Goal: Task Accomplishment & Management: Complete application form

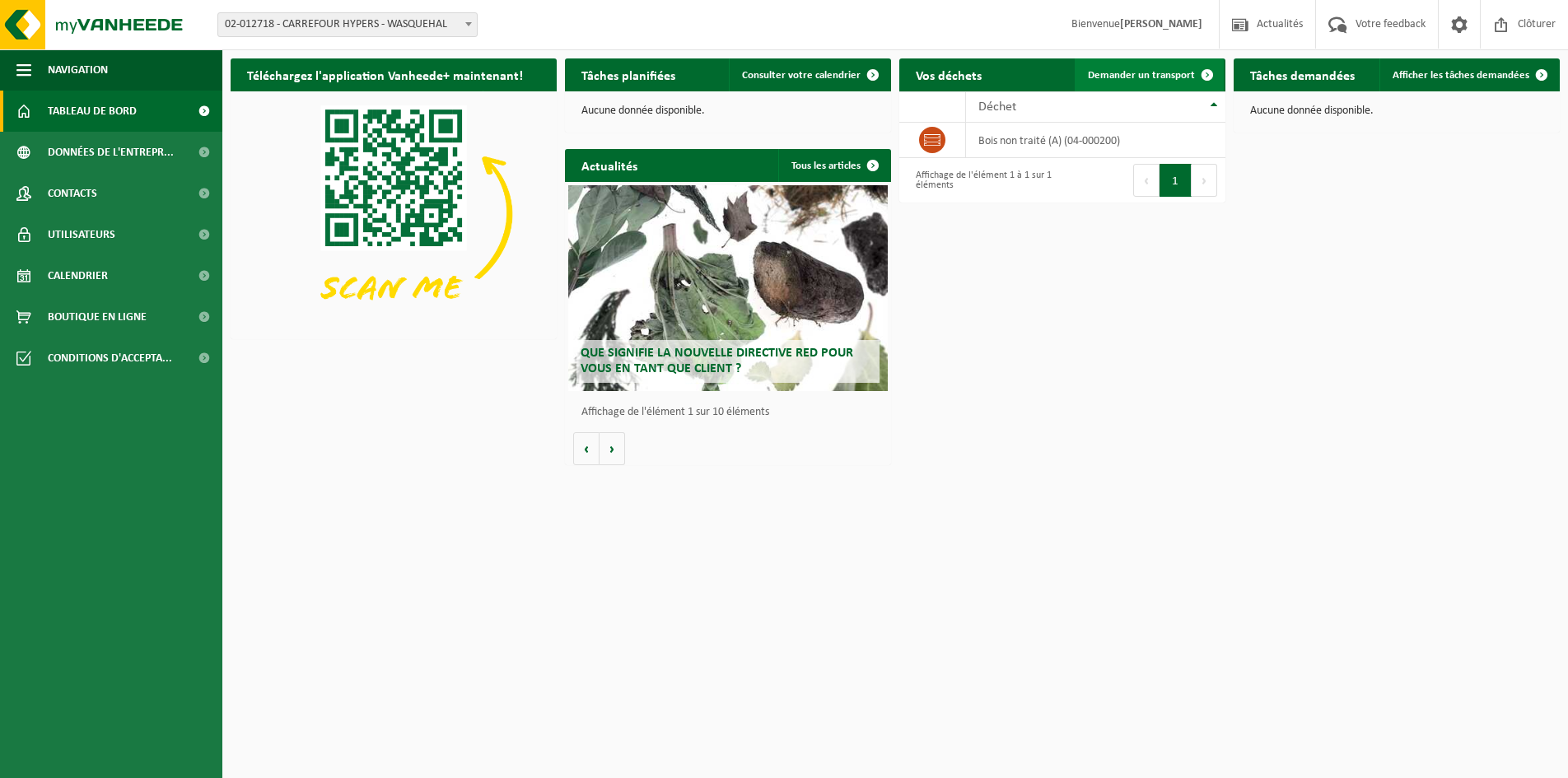
click at [1163, 71] on span "Demander un transport" at bounding box center [1141, 75] width 107 height 11
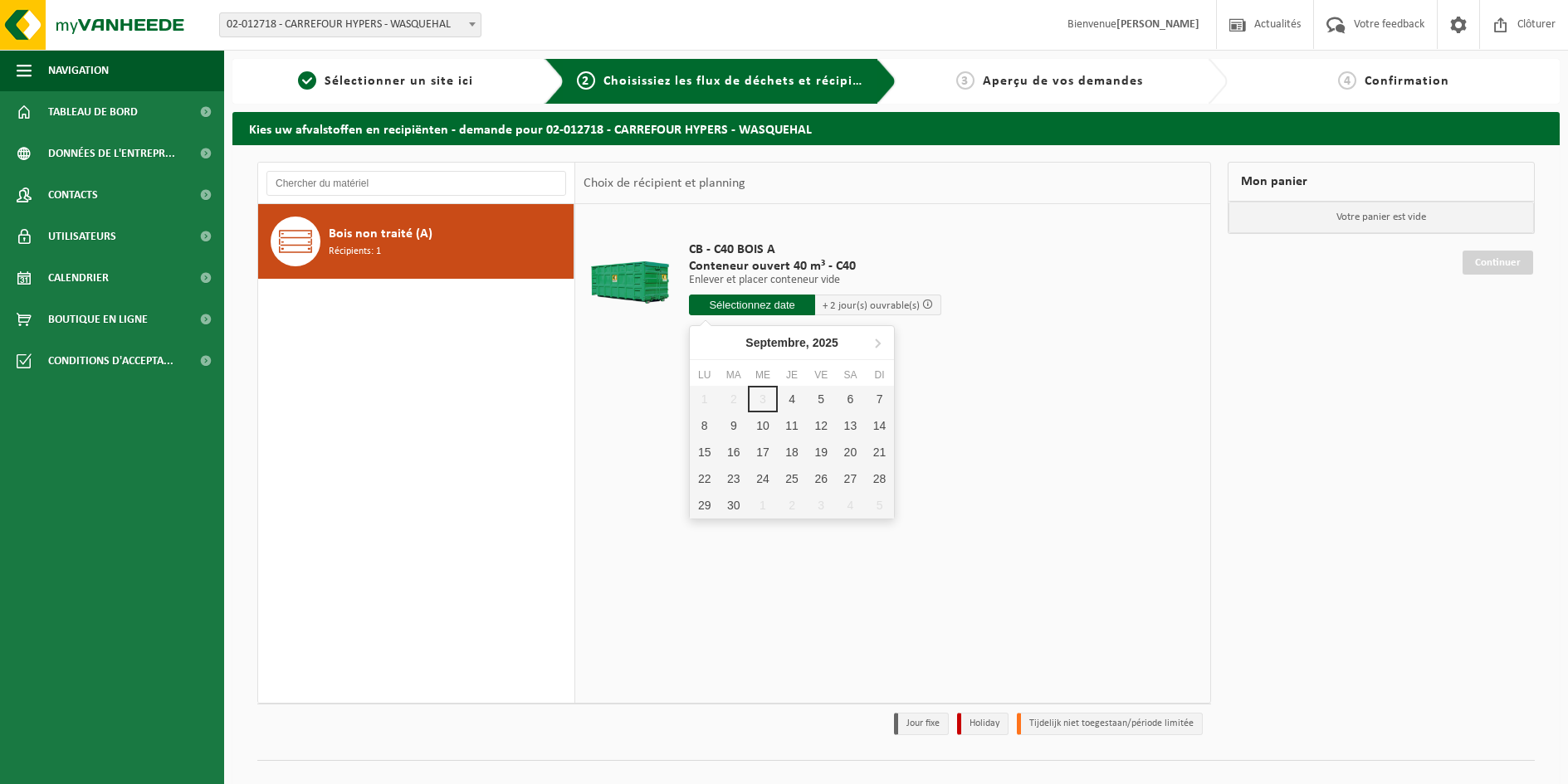
click at [752, 307] on input "text" at bounding box center [752, 305] width 126 height 21
click at [796, 402] on div "4" at bounding box center [792, 399] width 29 height 27
type input "à partir de 2025-09-04"
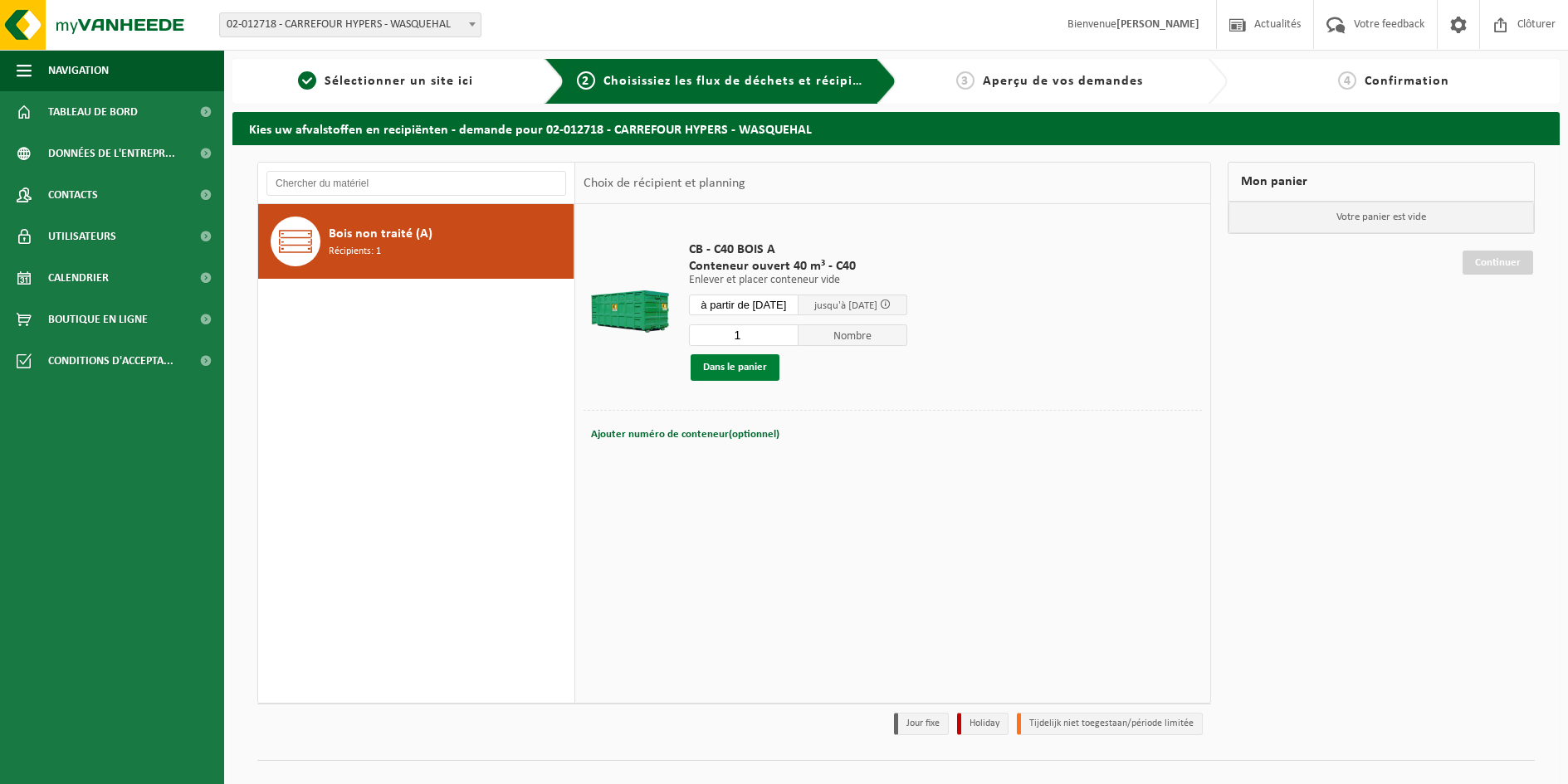
click at [754, 370] on button "Dans le panier" at bounding box center [735, 367] width 89 height 27
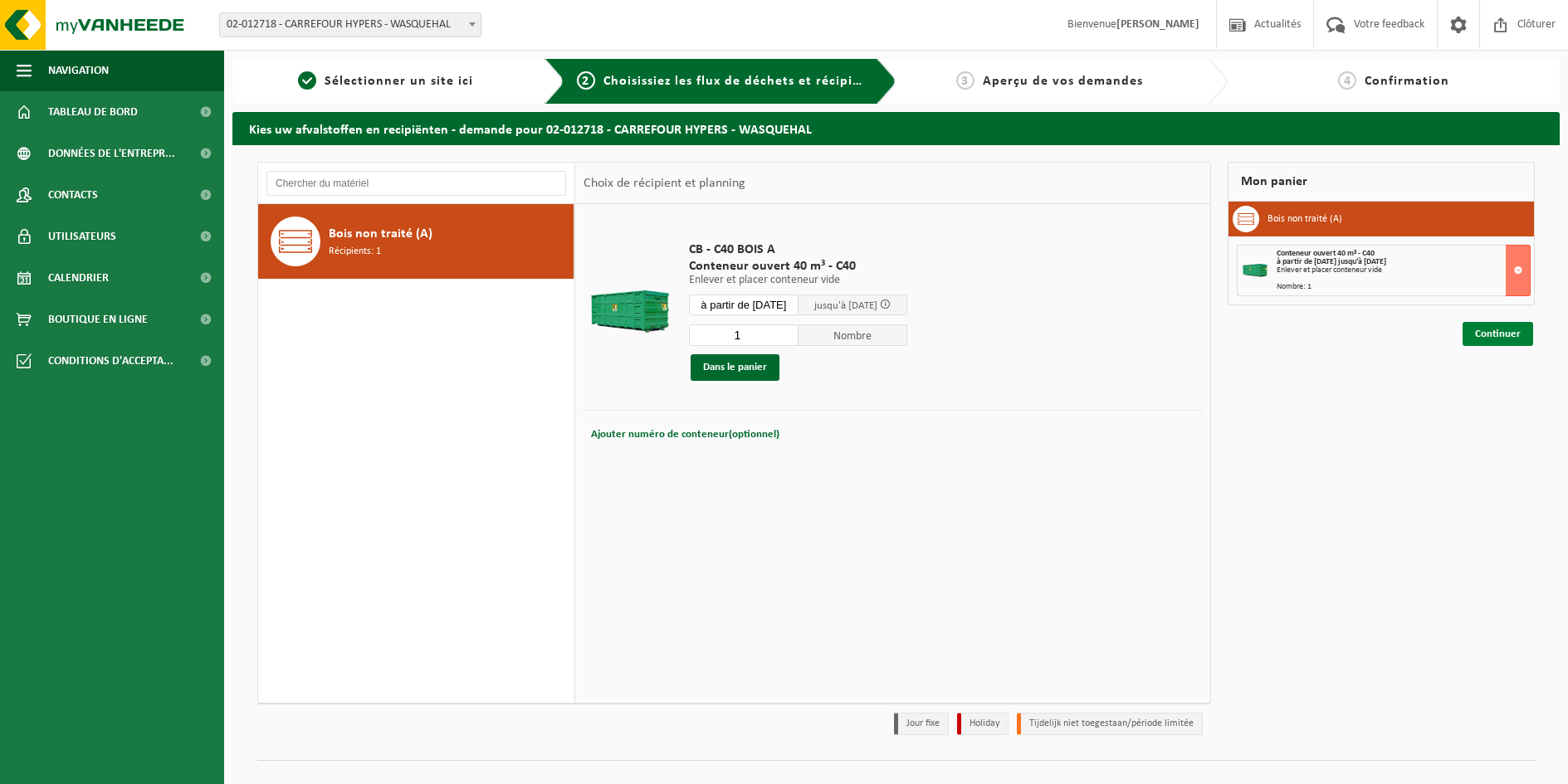
click at [1506, 333] on link "Continuer" at bounding box center [1498, 333] width 71 height 24
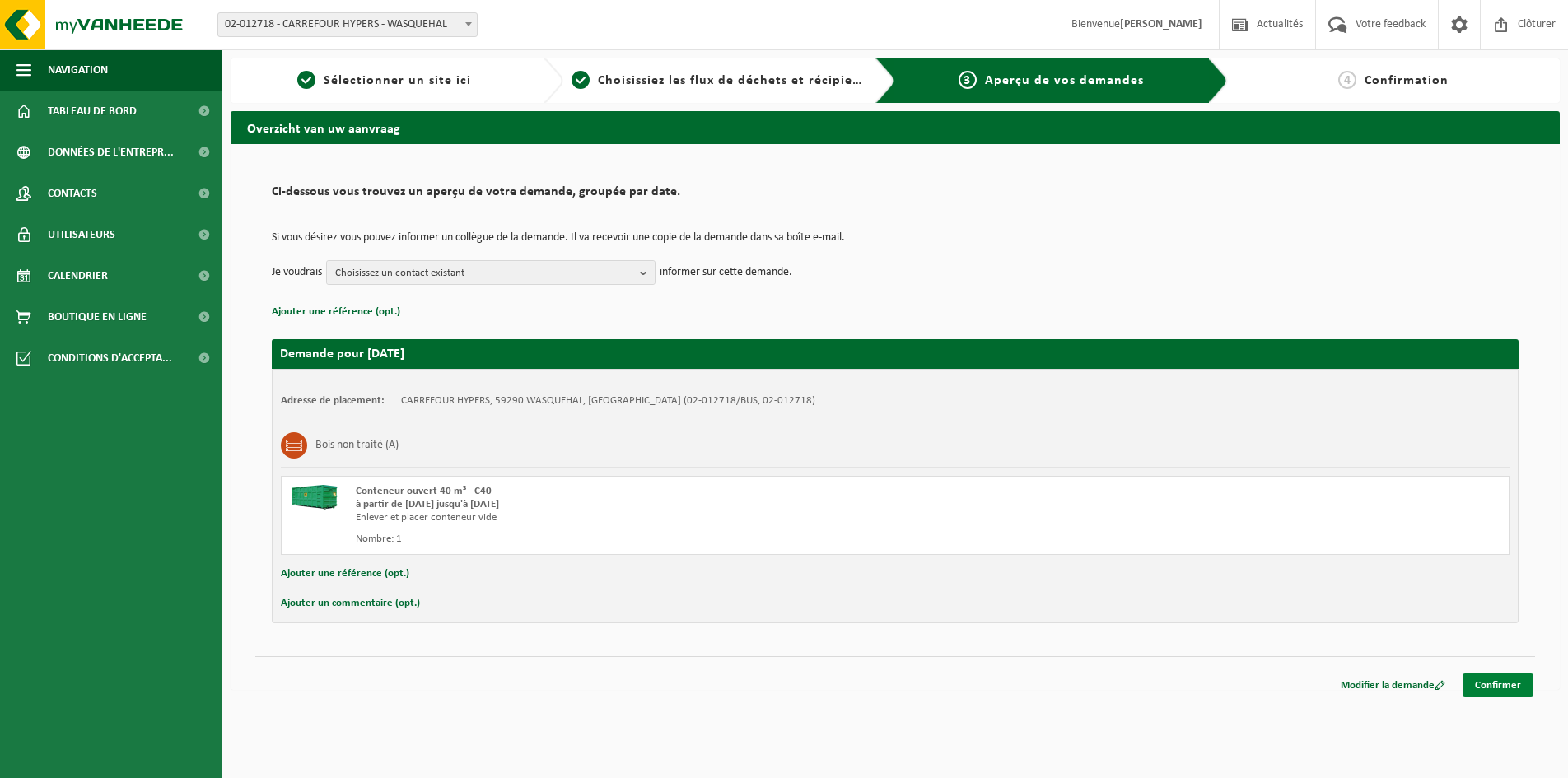
click at [1511, 684] on link "Confirmer" at bounding box center [1499, 685] width 71 height 24
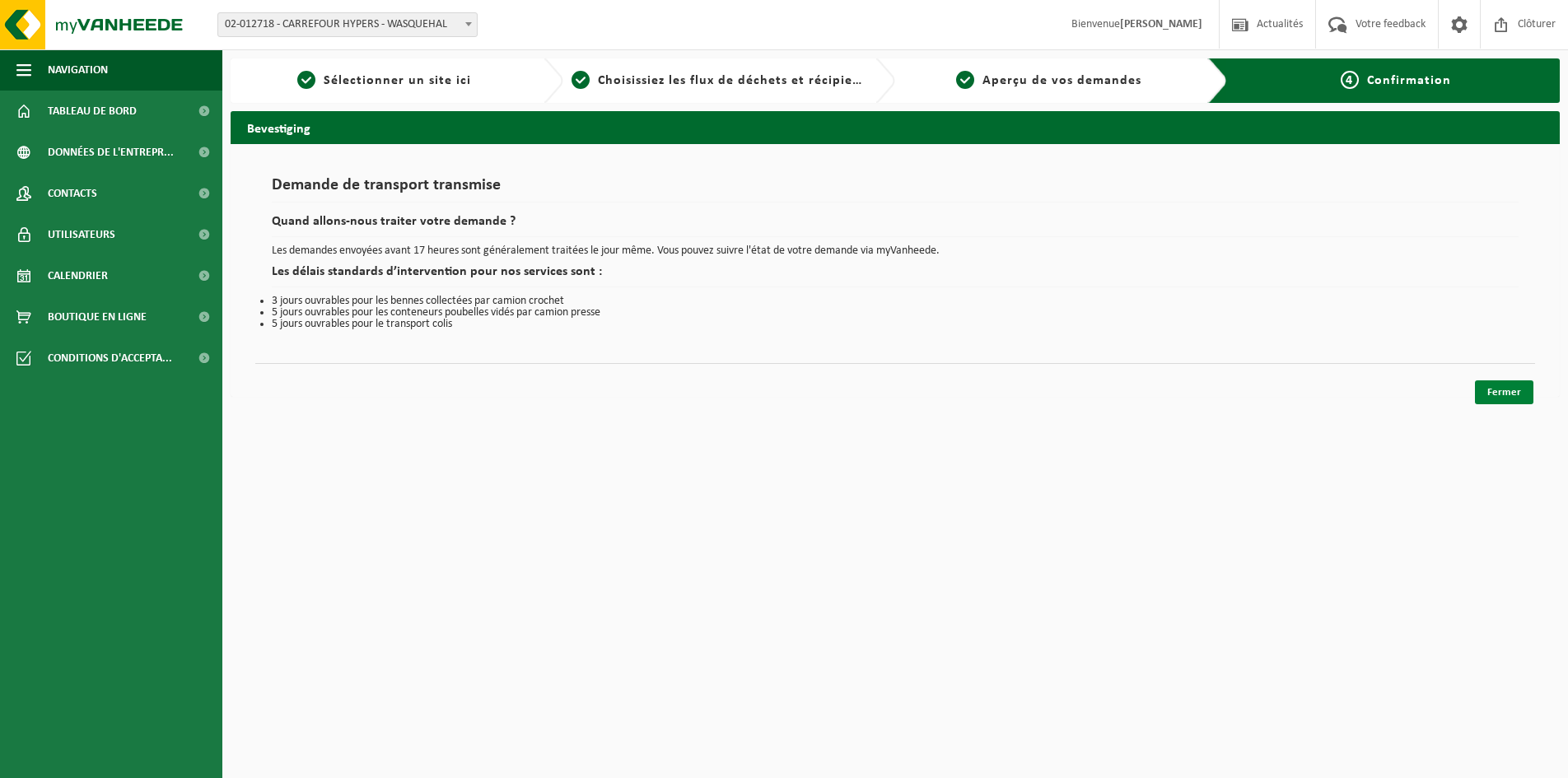
click at [1495, 398] on link "Fermer" at bounding box center [1504, 392] width 59 height 24
